Goal: Task Accomplishment & Management: Complete application form

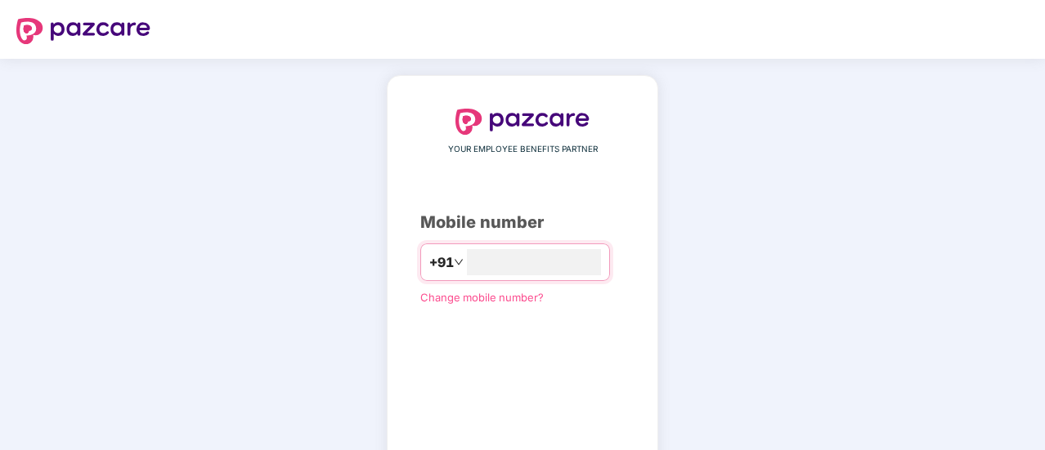
type input "**********"
click at [841, 355] on div "**********" at bounding box center [522, 300] width 1045 height 482
click at [527, 359] on div "**********" at bounding box center [522, 300] width 204 height 383
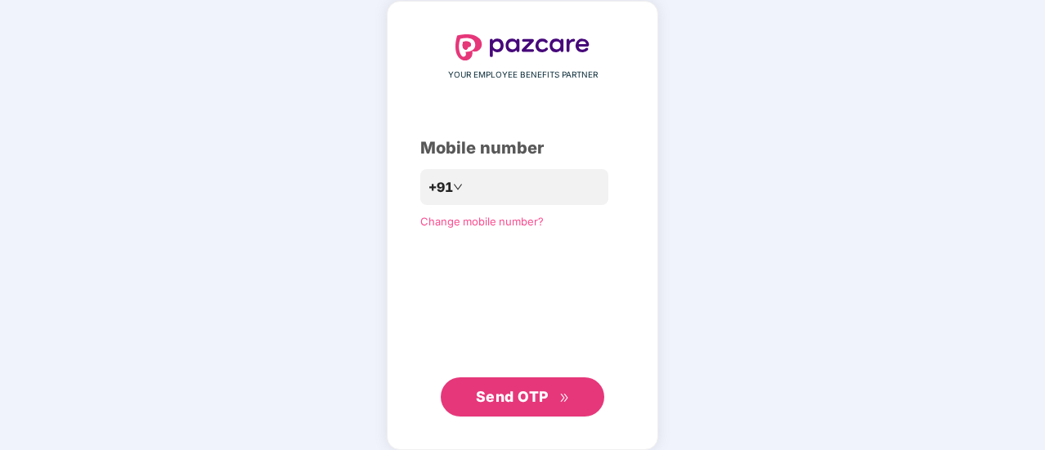
scroll to position [89, 0]
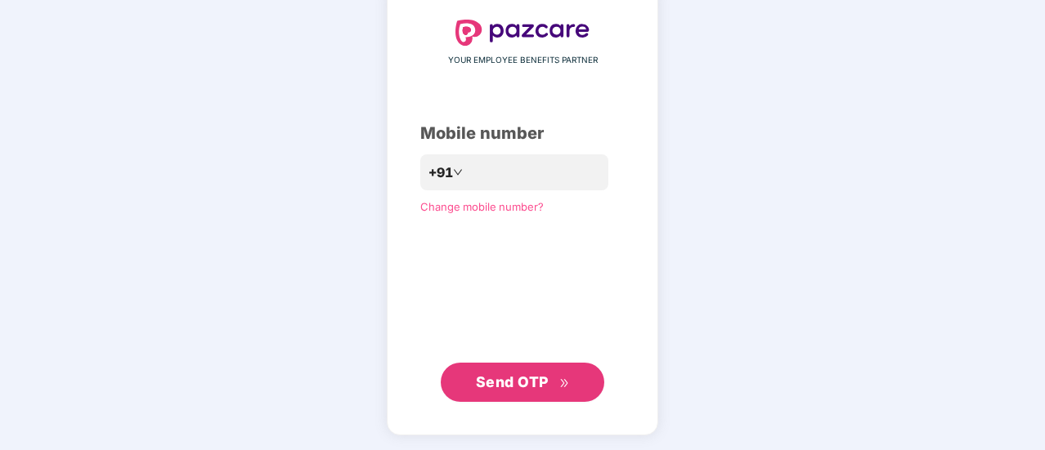
click at [527, 367] on button "Send OTP" at bounding box center [522, 382] width 163 height 39
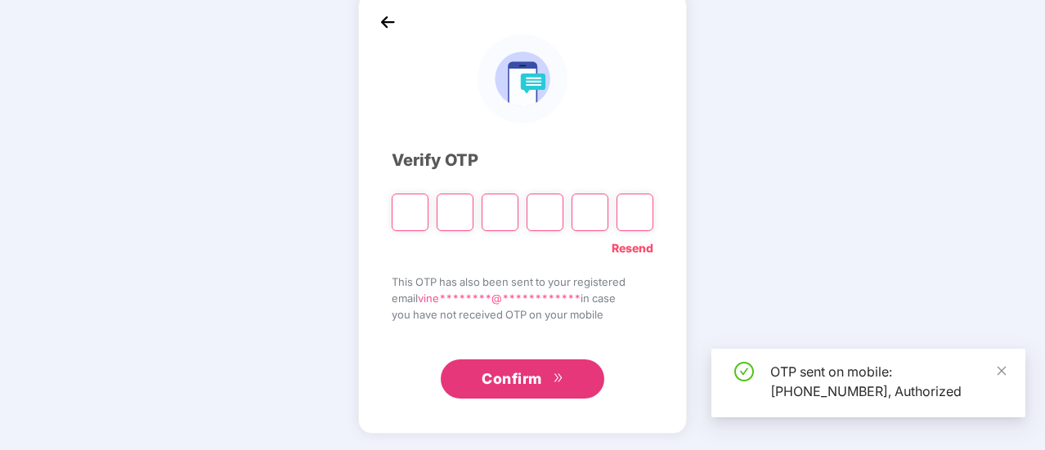
scroll to position [82, 0]
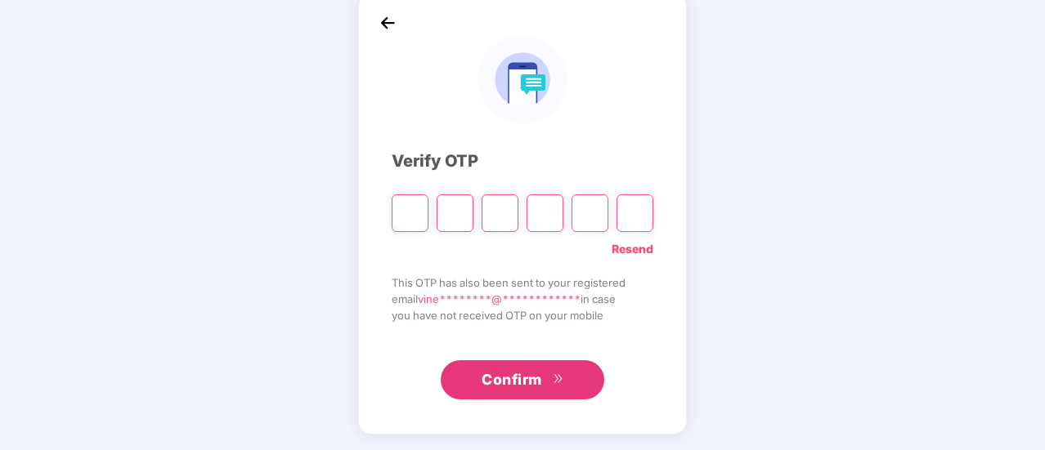
type input "*"
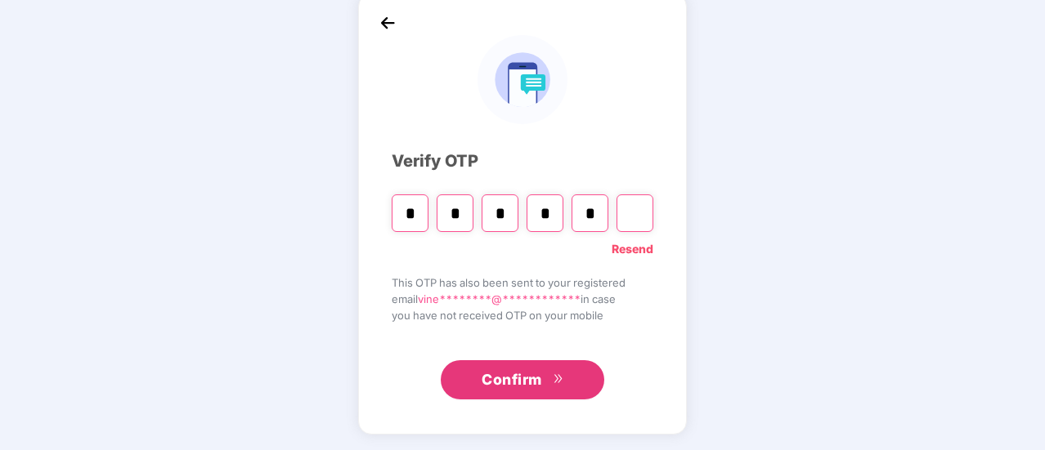
type input "*"
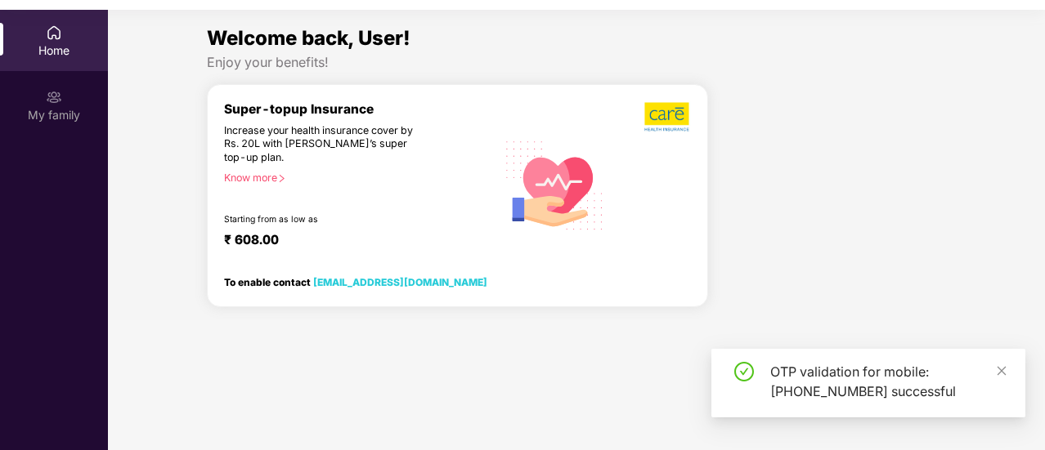
scroll to position [0, 0]
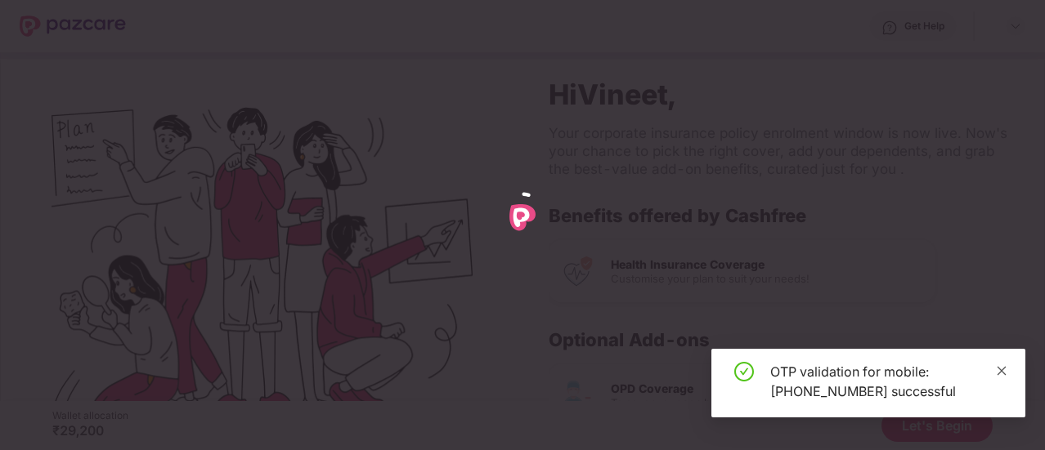
click at [999, 372] on icon "close" at bounding box center [1001, 370] width 11 height 11
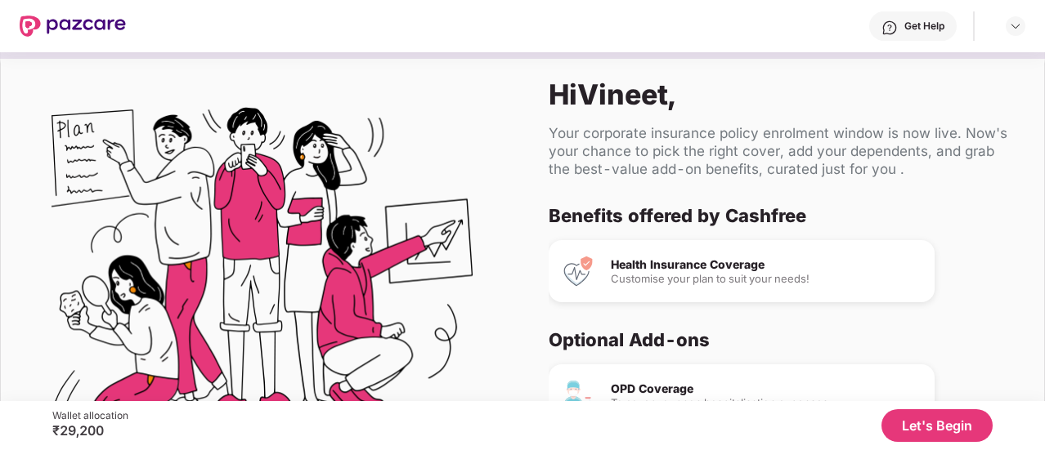
click at [972, 347] on div "Optional Add-ons" at bounding box center [777, 340] width 456 height 23
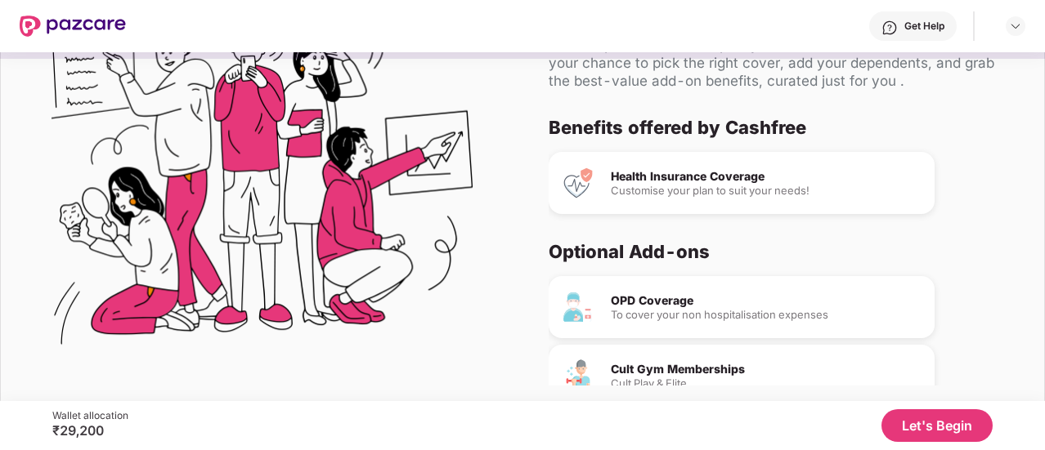
scroll to position [100, 0]
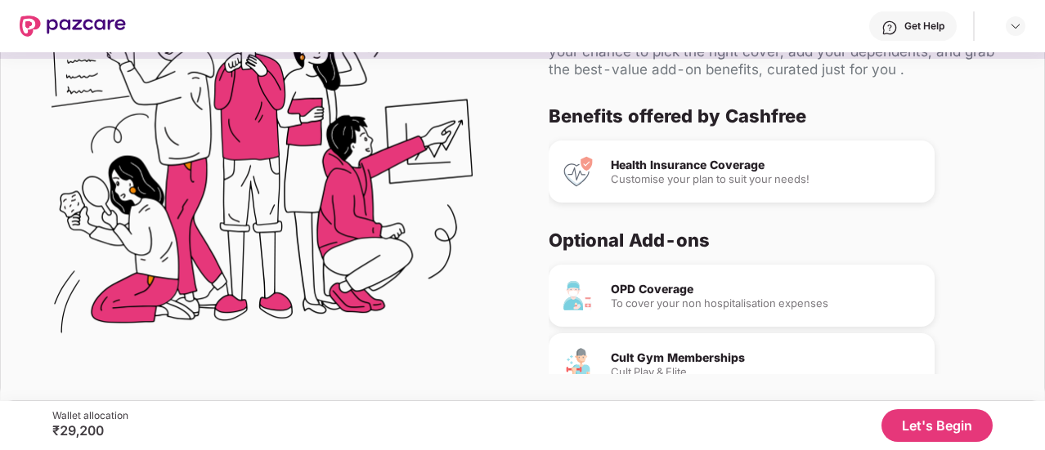
click at [927, 417] on button "Let's Begin" at bounding box center [936, 426] width 111 height 33
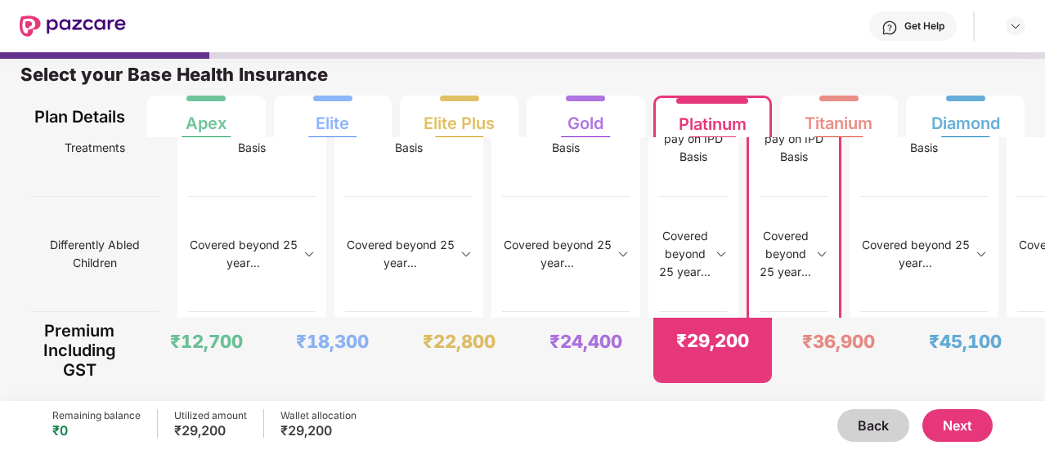
scroll to position [0, 0]
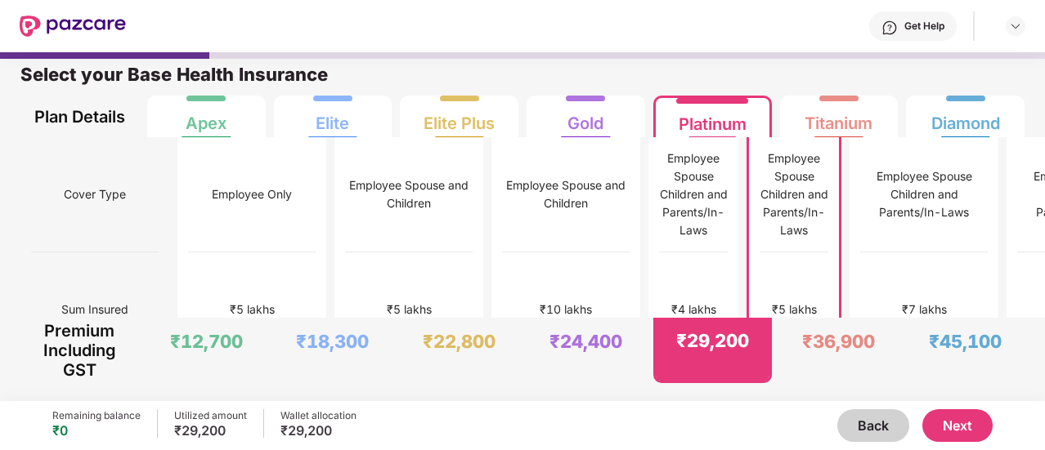
click at [948, 430] on button "Next" at bounding box center [957, 426] width 70 height 33
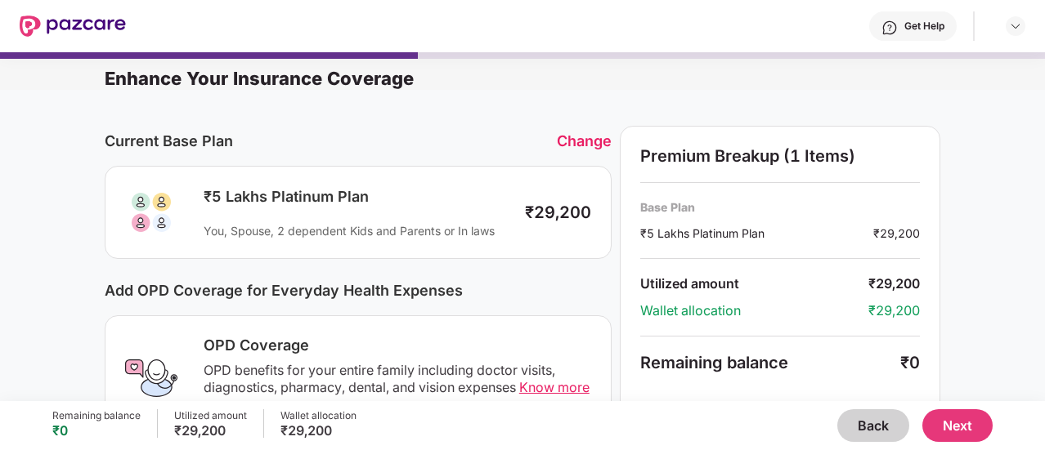
click at [945, 427] on button "Next" at bounding box center [957, 426] width 70 height 33
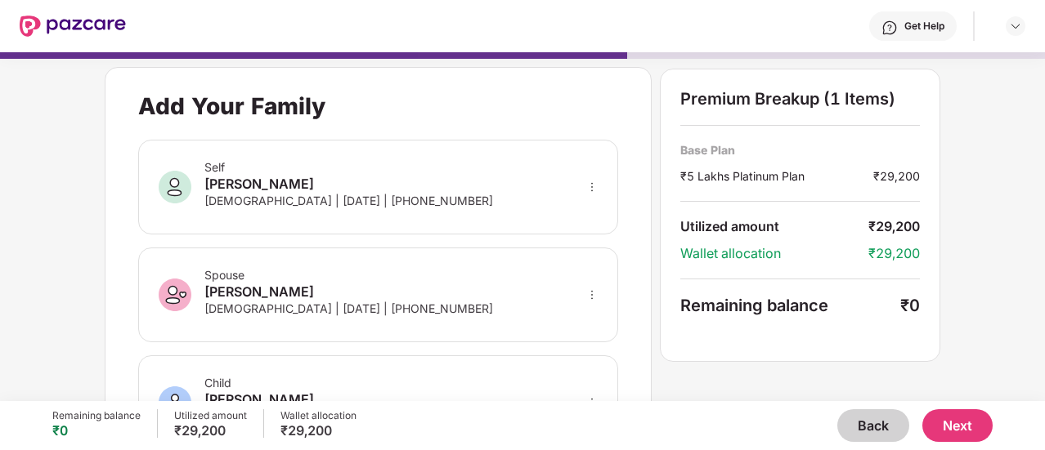
click at [1042, 279] on div "**********" at bounding box center [522, 218] width 1045 height 349
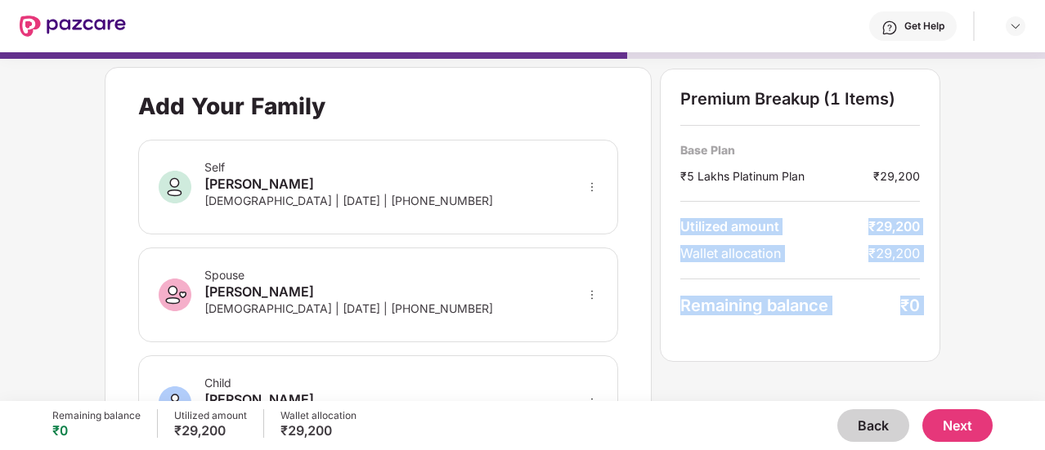
drag, startPoint x: 1042, startPoint y: 279, endPoint x: 1041, endPoint y: 191, distance: 87.5
click at [1041, 191] on div "**********" at bounding box center [522, 218] width 1045 height 349
click at [994, 235] on div "**********" at bounding box center [522, 218] width 1045 height 349
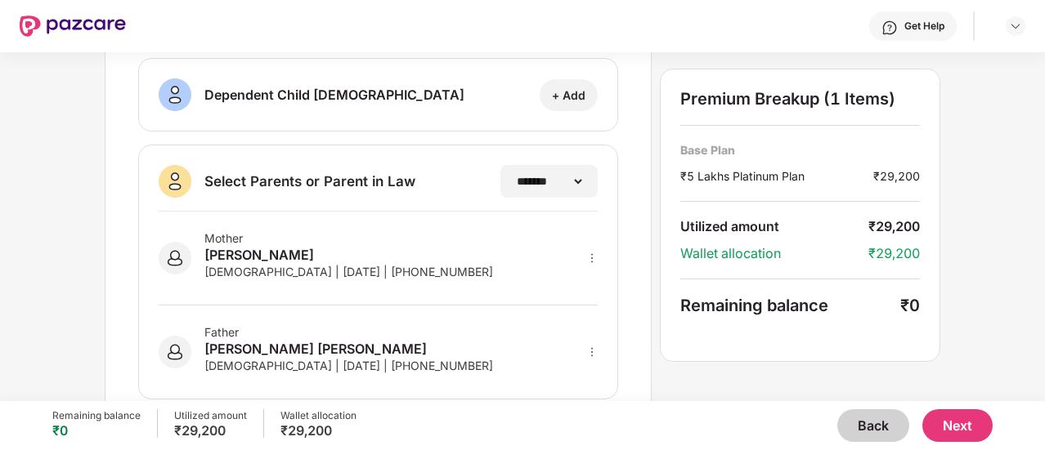
scroll to position [403, 0]
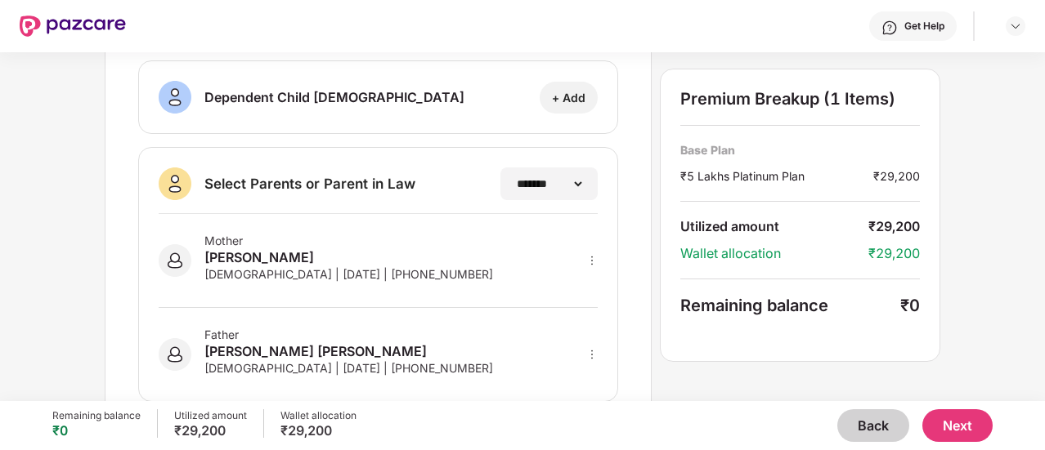
click at [953, 426] on button "Next" at bounding box center [957, 426] width 70 height 33
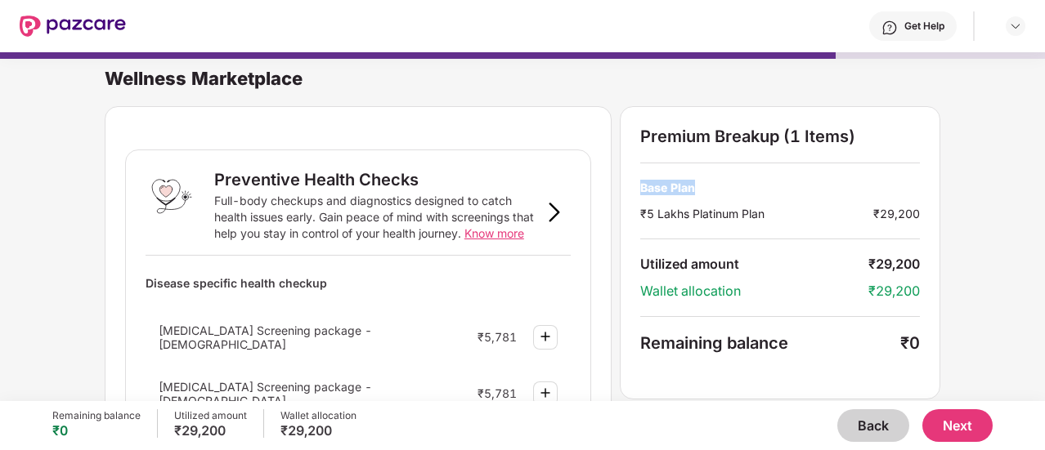
drag, startPoint x: 1042, startPoint y: 123, endPoint x: 1046, endPoint y: 195, distance: 72.8
click at [1044, 195] on html "Get Help Wellness Marketplace Preventive Health Checks Full-body checkups and d…" at bounding box center [522, 225] width 1045 height 450
click at [1006, 262] on div "Wellness Marketplace Preventive Health Checks Full-body checkups and diagnostic…" at bounding box center [522, 218] width 1045 height 349
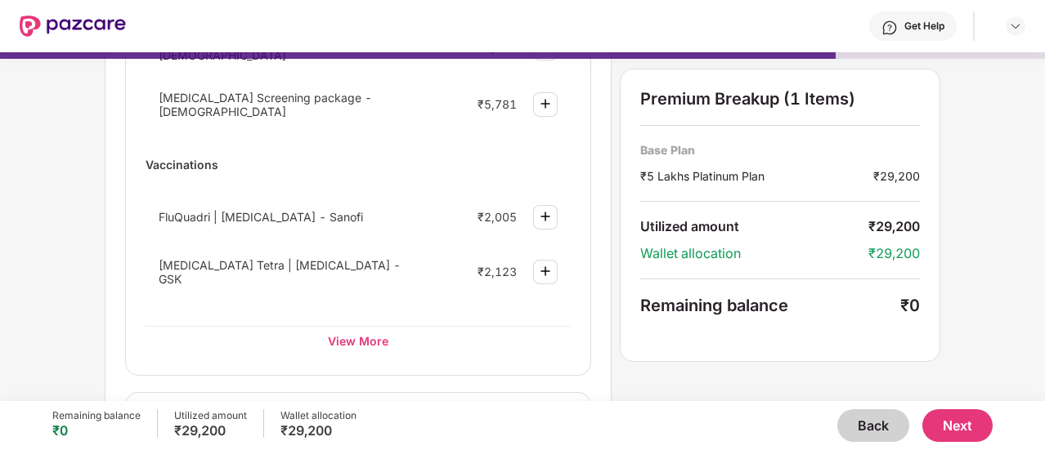
scroll to position [360, 0]
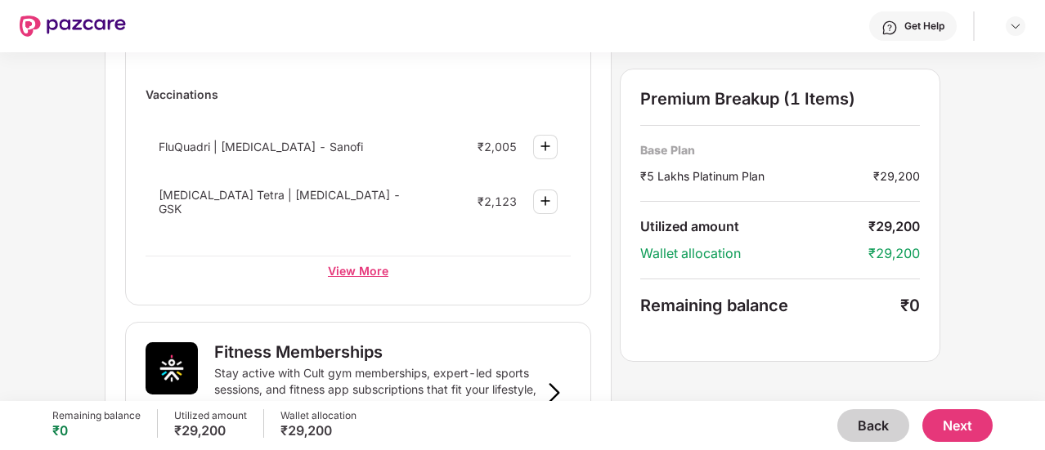
click at [361, 264] on div "View More" at bounding box center [358, 270] width 425 height 29
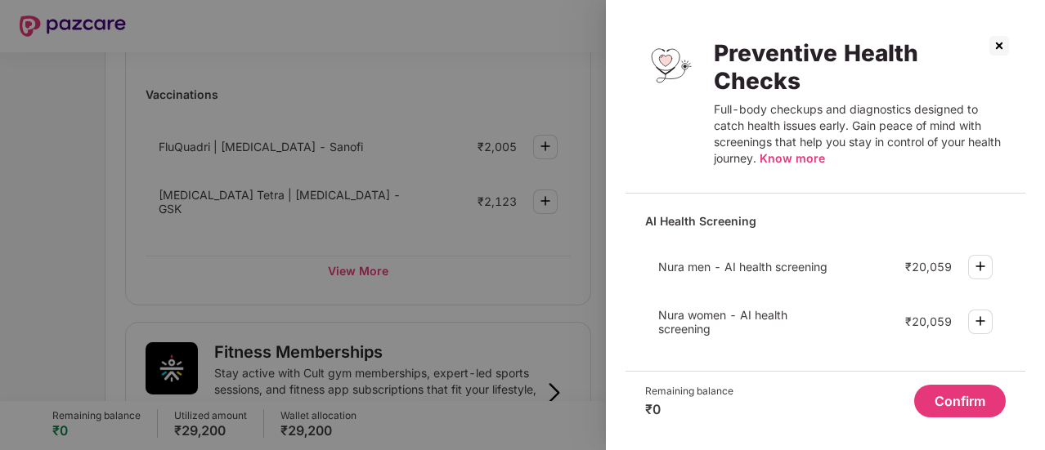
click at [997, 48] on img at bounding box center [999, 46] width 26 height 26
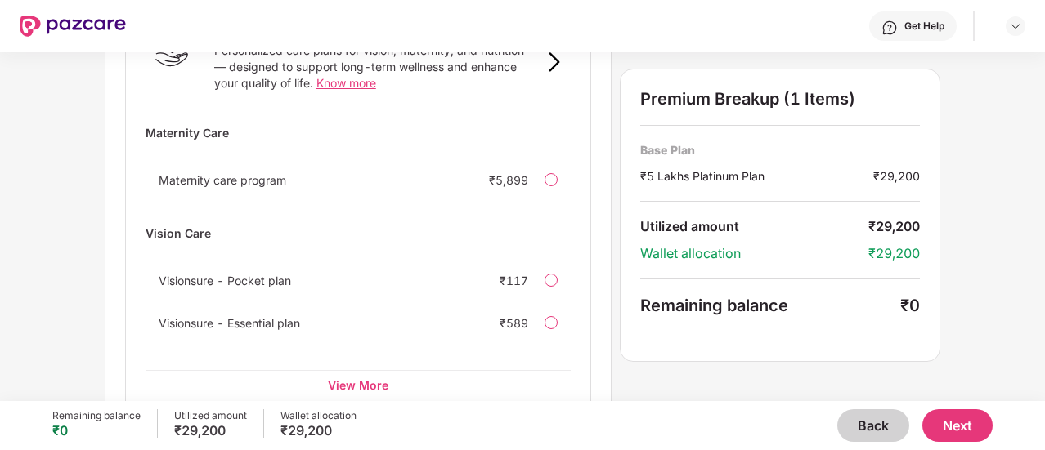
scroll to position [1188, 0]
click at [375, 370] on div "View More" at bounding box center [358, 384] width 425 height 29
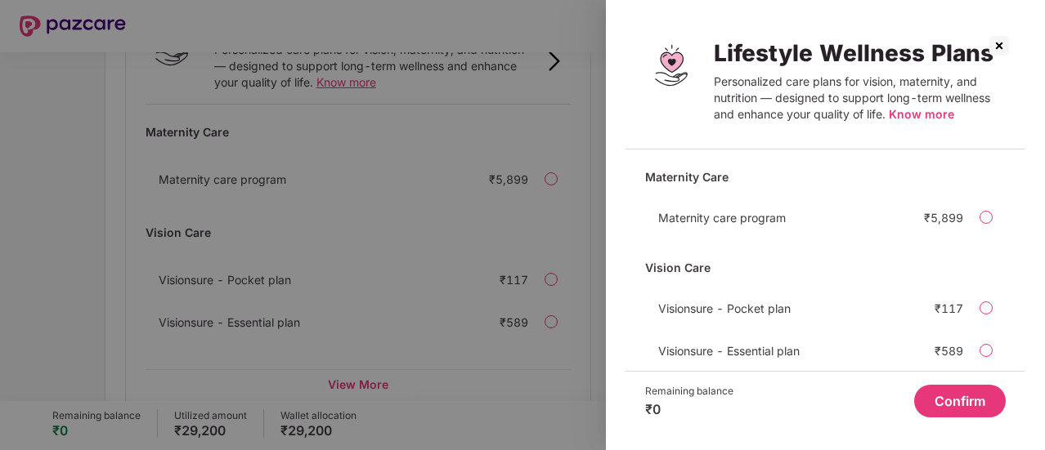
click at [998, 43] on img at bounding box center [999, 46] width 26 height 26
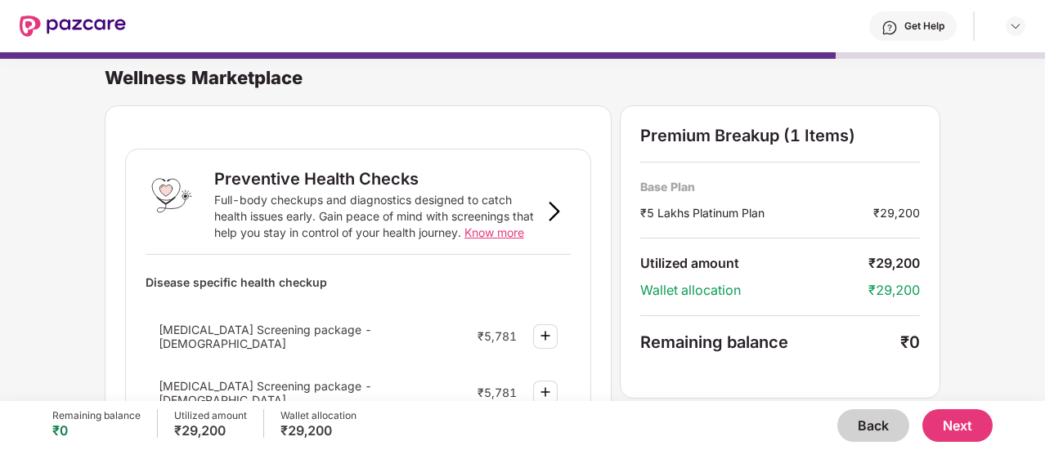
scroll to position [0, 0]
click at [559, 212] on img at bounding box center [554, 213] width 20 height 20
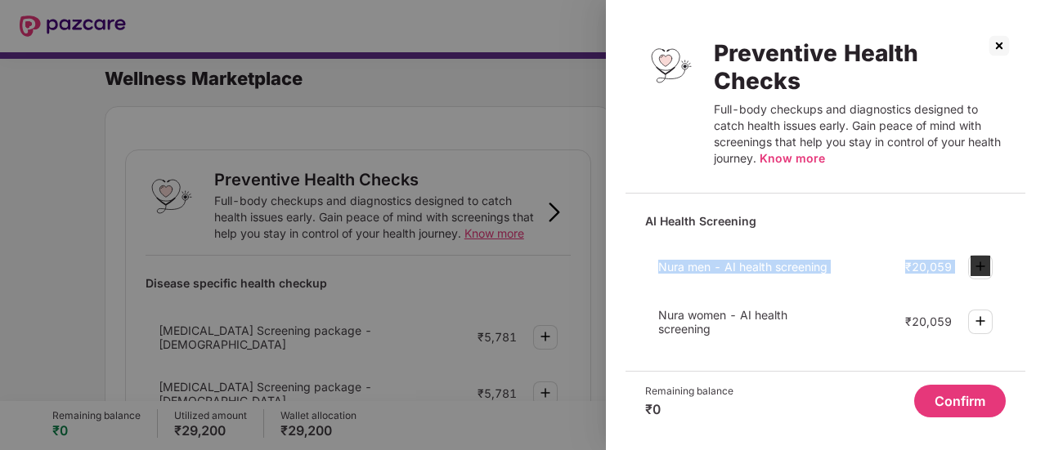
drag, startPoint x: 1023, startPoint y: 225, endPoint x: 1027, endPoint y: 254, distance: 29.7
click at [1027, 254] on div "Preventive Health Checks Full-body checkups and diagnostics designed to catch h…" at bounding box center [825, 225] width 439 height 450
click at [997, 45] on img at bounding box center [999, 46] width 26 height 26
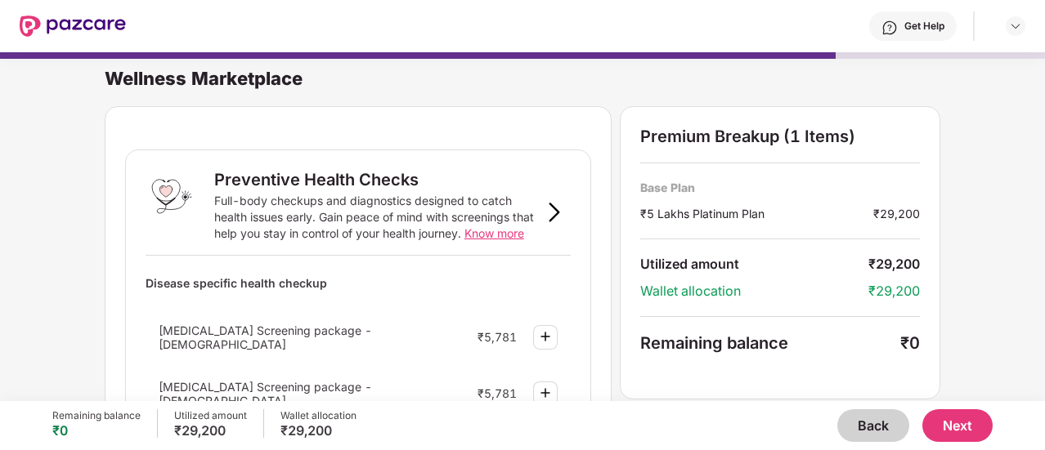
click at [970, 421] on button "Next" at bounding box center [957, 426] width 70 height 33
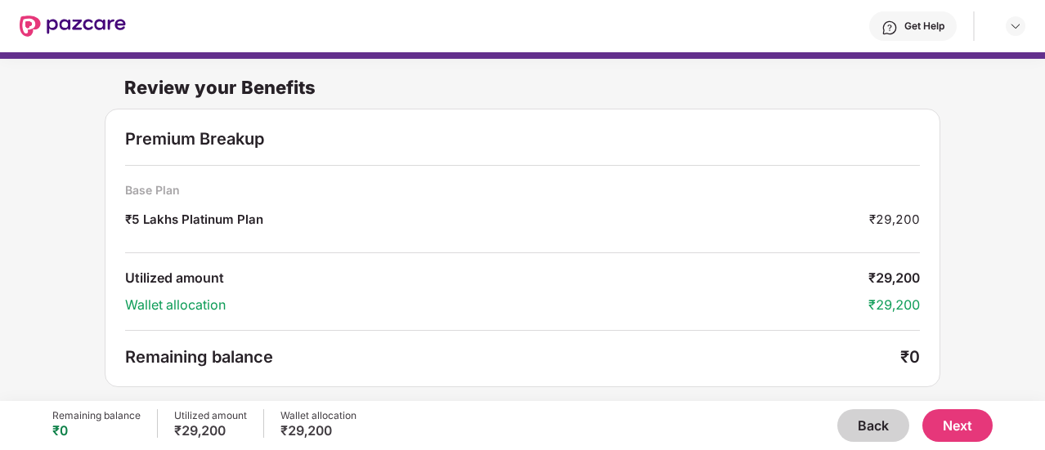
click at [955, 426] on button "Next" at bounding box center [957, 426] width 70 height 33
